Goal: Transaction & Acquisition: Purchase product/service

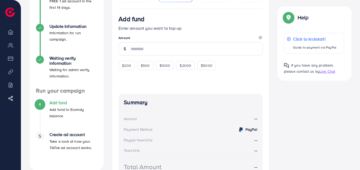
scroll to position [67, 0]
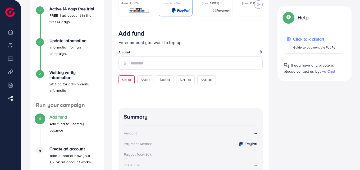
click at [130, 79] on span "$200" at bounding box center [126, 79] width 9 height 5
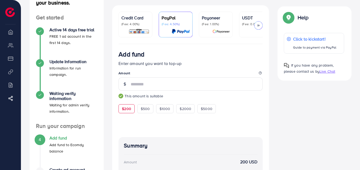
scroll to position [0, 0]
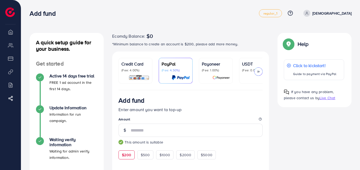
click at [147, 67] on div "Credit Card (Fee: 4.00%)" at bounding box center [135, 67] width 28 height 12
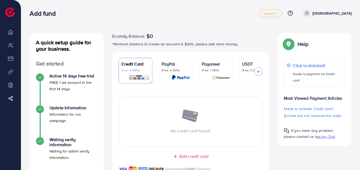
click at [201, 162] on div "Add credit card Guaranteed SAFE Checkout" at bounding box center [190, 165] width 157 height 25
click at [201, 154] on div "No credit card found! Add credit card Guaranteed SAFE Checkout" at bounding box center [190, 134] width 157 height 88
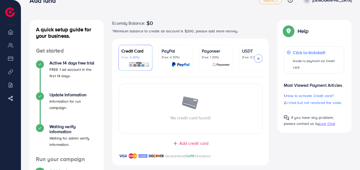
scroll to position [21, 0]
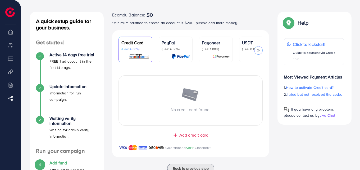
click at [199, 134] on span "Add credit card" at bounding box center [193, 135] width 29 height 6
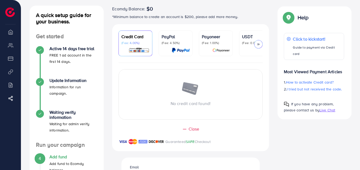
scroll to position [26, 0]
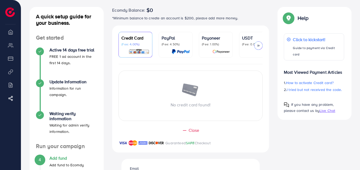
click at [170, 43] on p "(Fee: 4.50%)" at bounding box center [176, 44] width 28 height 4
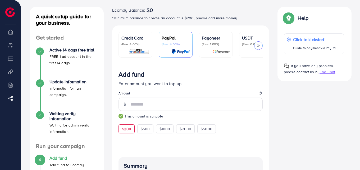
click at [217, 44] on p "(Fee: 1.00%)" at bounding box center [216, 44] width 28 height 4
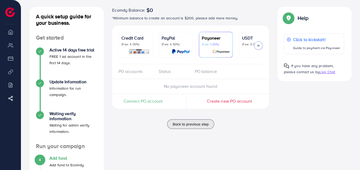
click at [175, 56] on link "PayPal (Fee: 4.50%)" at bounding box center [176, 45] width 34 height 26
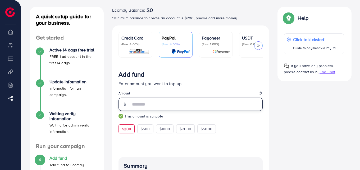
click at [151, 111] on input "***" at bounding box center [197, 103] width 132 height 13
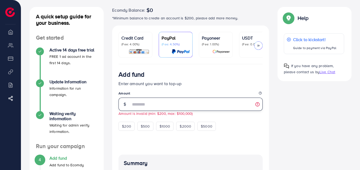
type input "**"
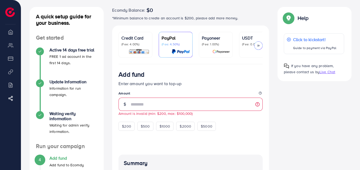
click at [137, 33] on link "Credit Card (Fee: 4.00%)" at bounding box center [136, 45] width 34 height 26
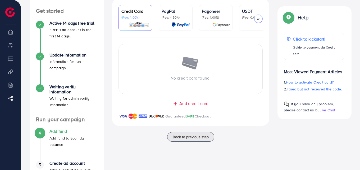
scroll to position [90, 0]
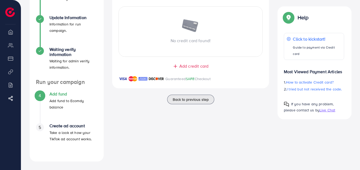
click at [196, 69] on span "Add credit card" at bounding box center [193, 66] width 29 height 6
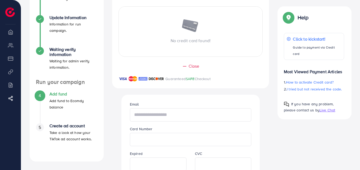
click at [191, 119] on input "text" at bounding box center [191, 114] width 122 height 13
type input "*"
type input "**********"
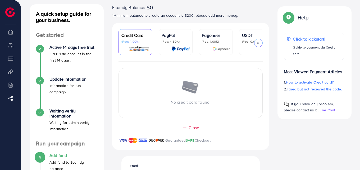
scroll to position [0, 0]
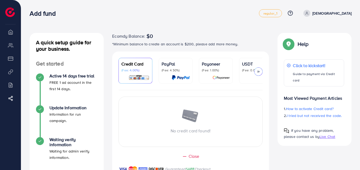
click at [243, 74] on div "USDT (Fee: 0.00%)" at bounding box center [256, 71] width 28 height 20
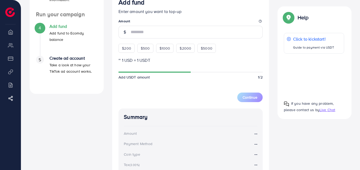
scroll to position [157, 0]
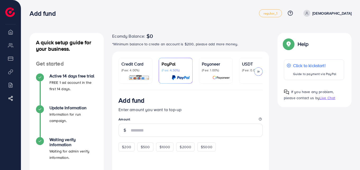
click at [141, 71] on p "(Fee: 4.00%)" at bounding box center [135, 70] width 28 height 4
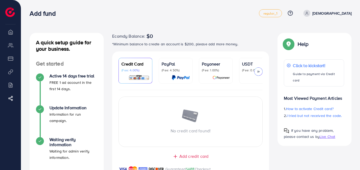
click at [177, 80] on link "PayPal (Fee: 4.50%)" at bounding box center [176, 71] width 34 height 26
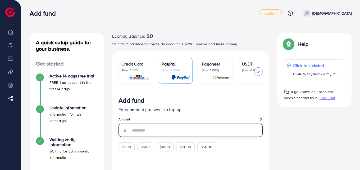
click at [164, 129] on input "number" at bounding box center [197, 129] width 132 height 13
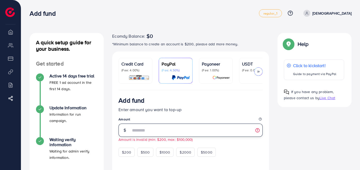
type input "*"
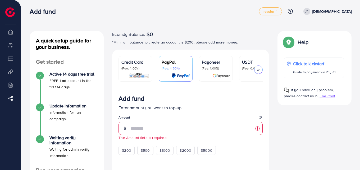
click at [138, 69] on p "(Fee: 4.00%)" at bounding box center [135, 68] width 28 height 4
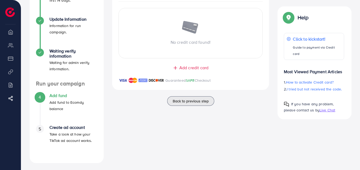
scroll to position [88, 0]
click at [203, 154] on div "Ecomdy Balance: $0 *Minimum balance to create an account is $200, please add mo…" at bounding box center [190, 54] width 165 height 218
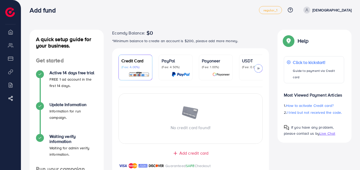
scroll to position [0, 0]
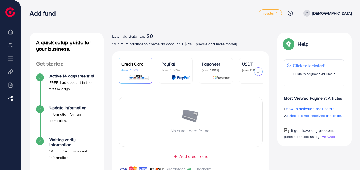
click at [130, 46] on p "*Minimum balance to create an account is $200, please add more money." at bounding box center [190, 44] width 157 height 6
